Goal: Find specific page/section: Find specific page/section

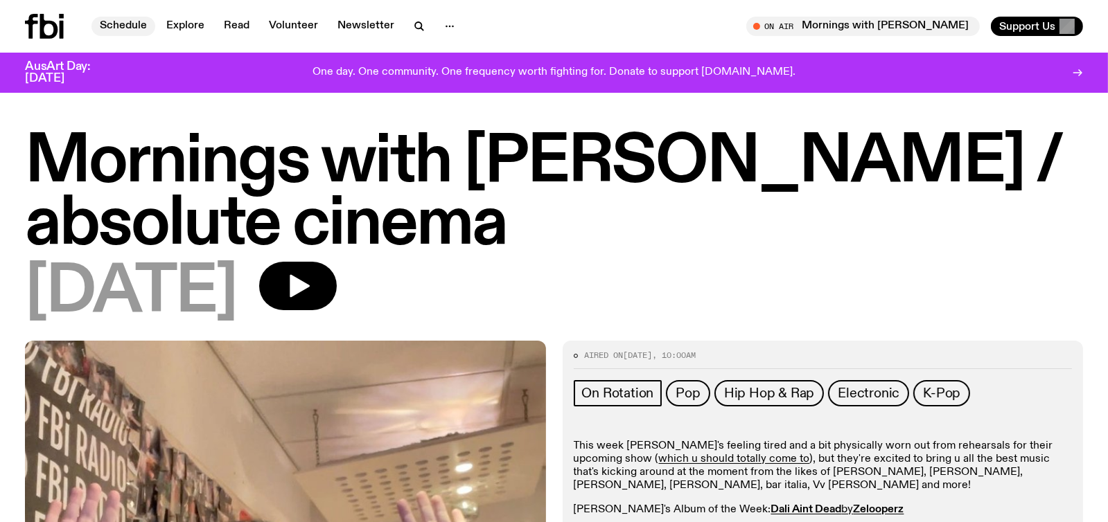
click at [117, 22] on link "Schedule" at bounding box center [123, 26] width 64 height 19
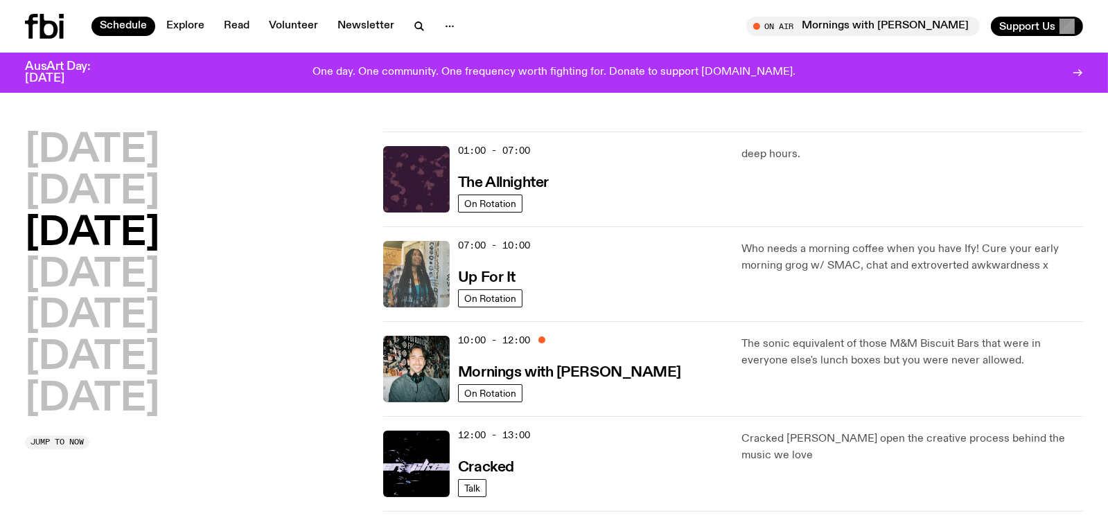
click at [435, 262] on img at bounding box center [416, 274] width 67 height 67
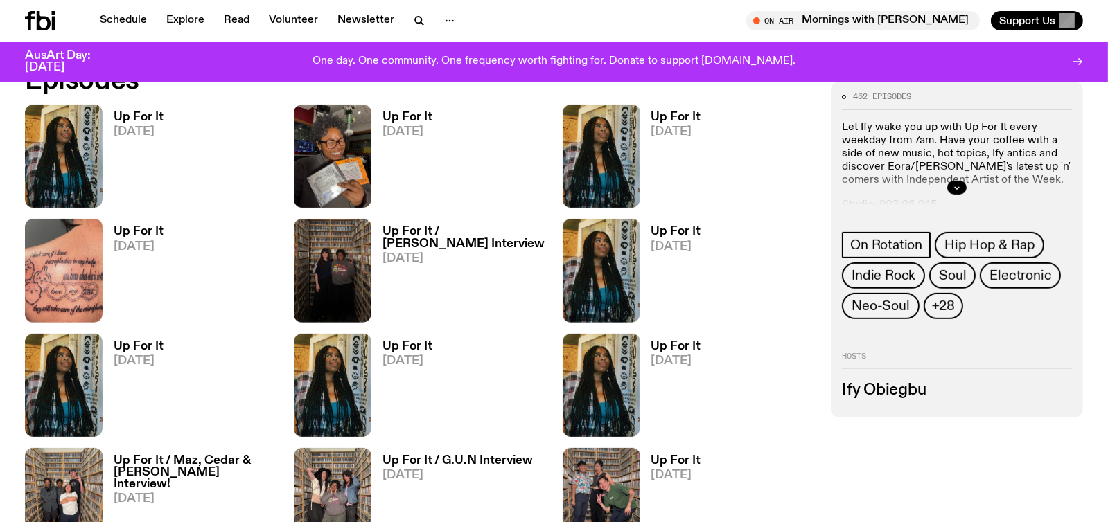
scroll to position [757, 0]
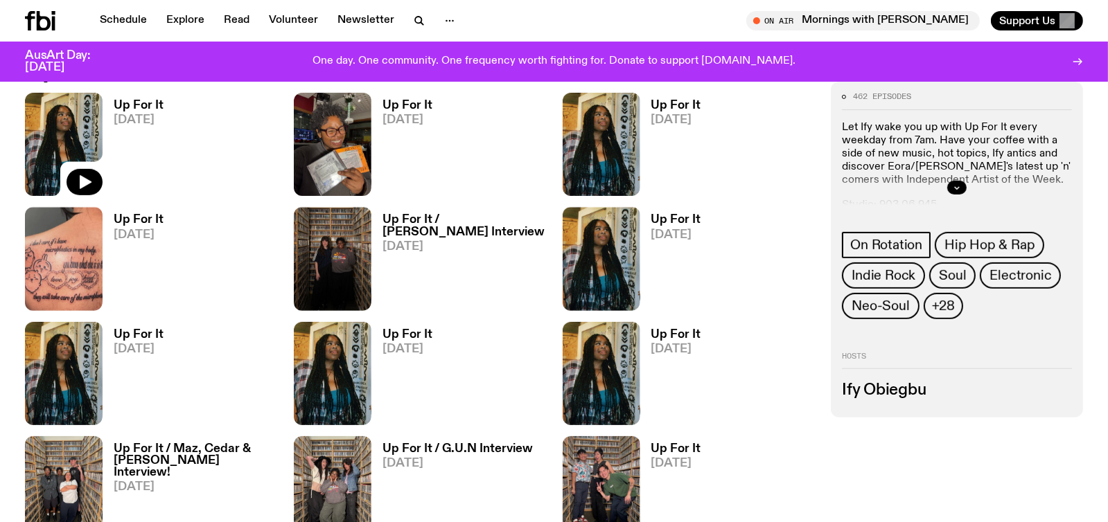
click at [87, 134] on img at bounding box center [64, 144] width 78 height 103
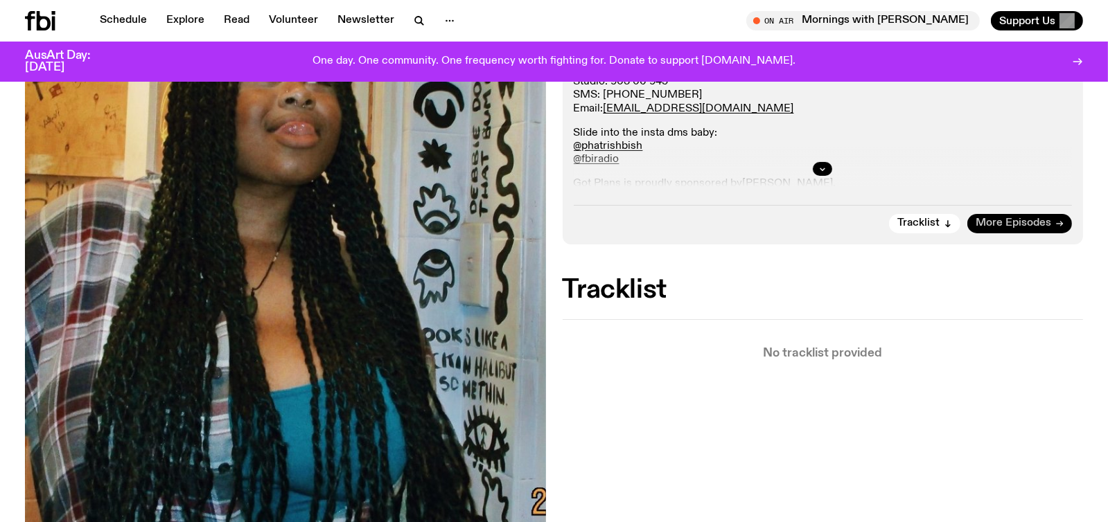
scroll to position [411, 0]
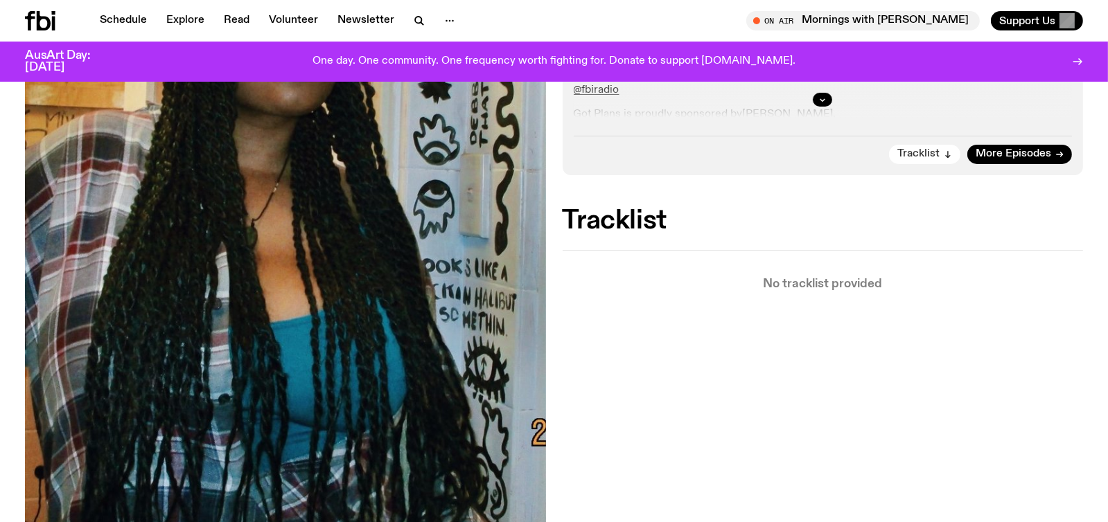
click at [919, 153] on span "Tracklist" at bounding box center [918, 154] width 42 height 10
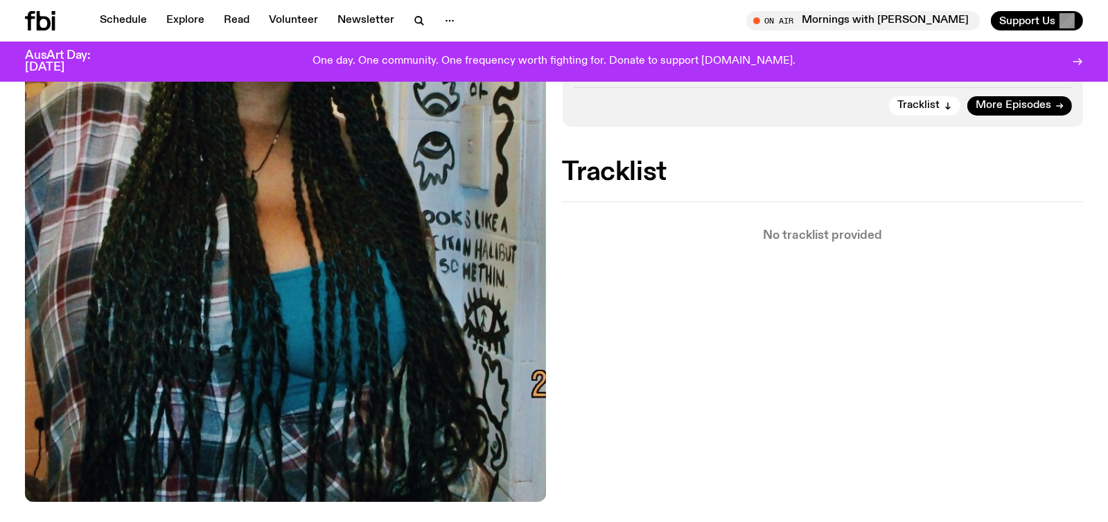
scroll to position [328, 0]
